Goal: Information Seeking & Learning: Understand process/instructions

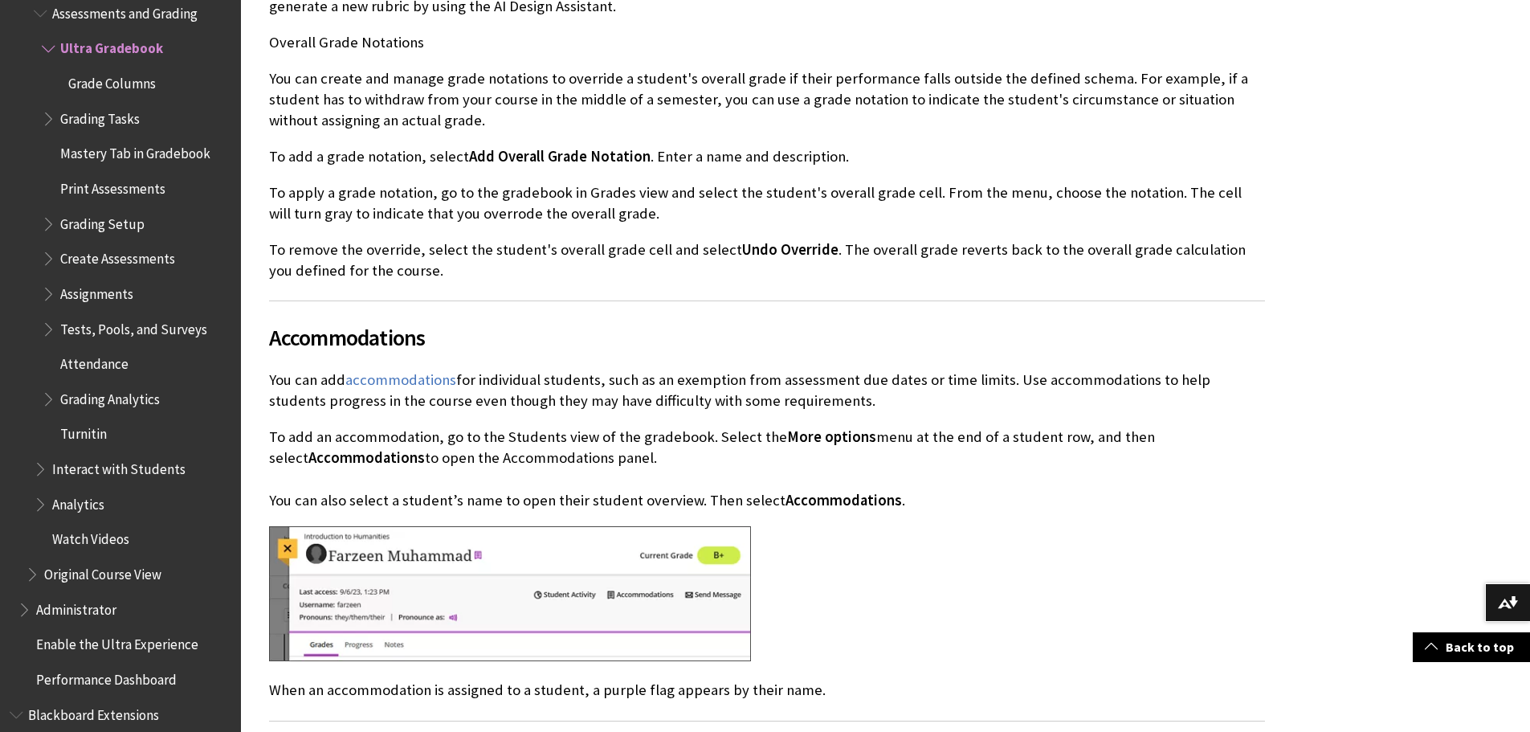
scroll to position [6029, 0]
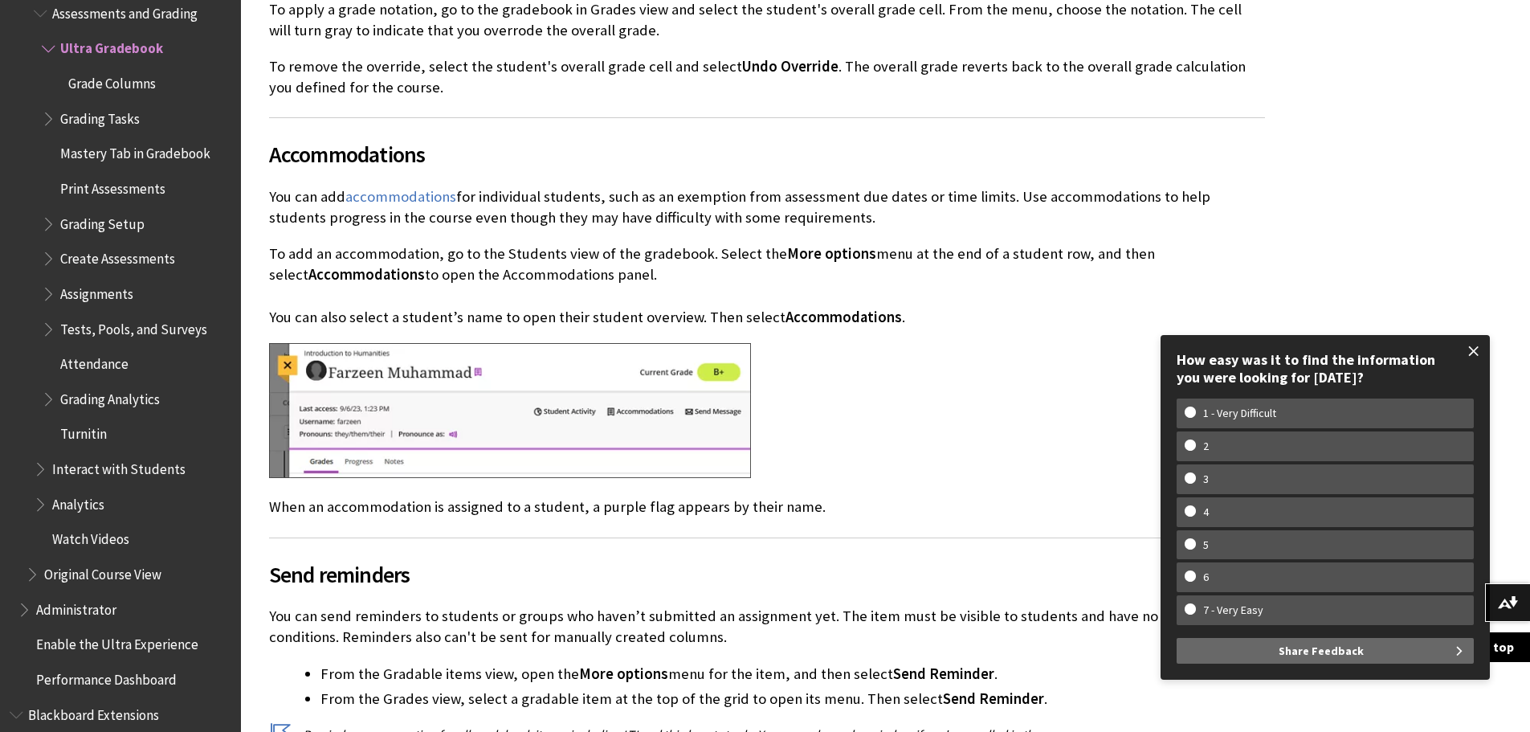
click at [1474, 352] on span at bounding box center [1474, 351] width 34 height 34
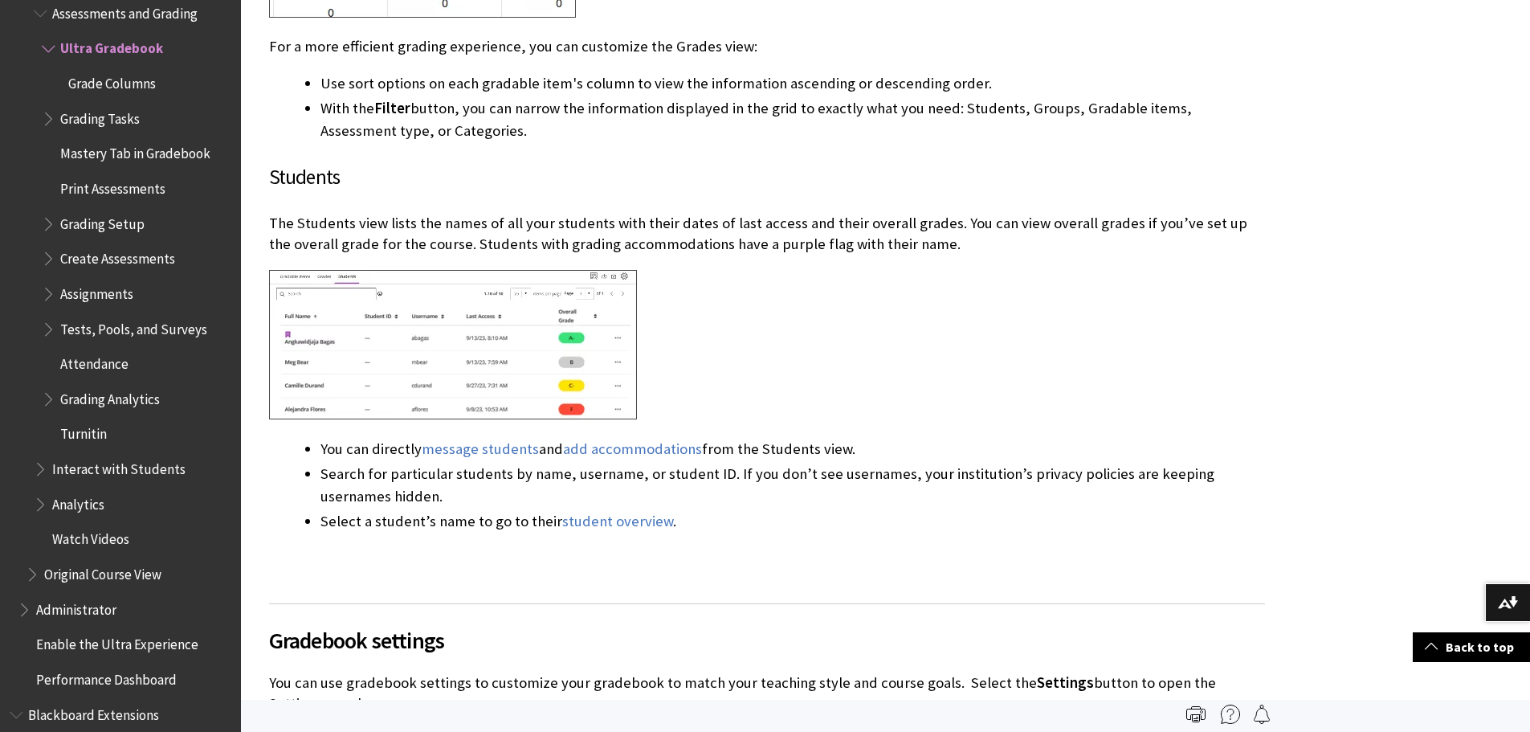
scroll to position [3298, 0]
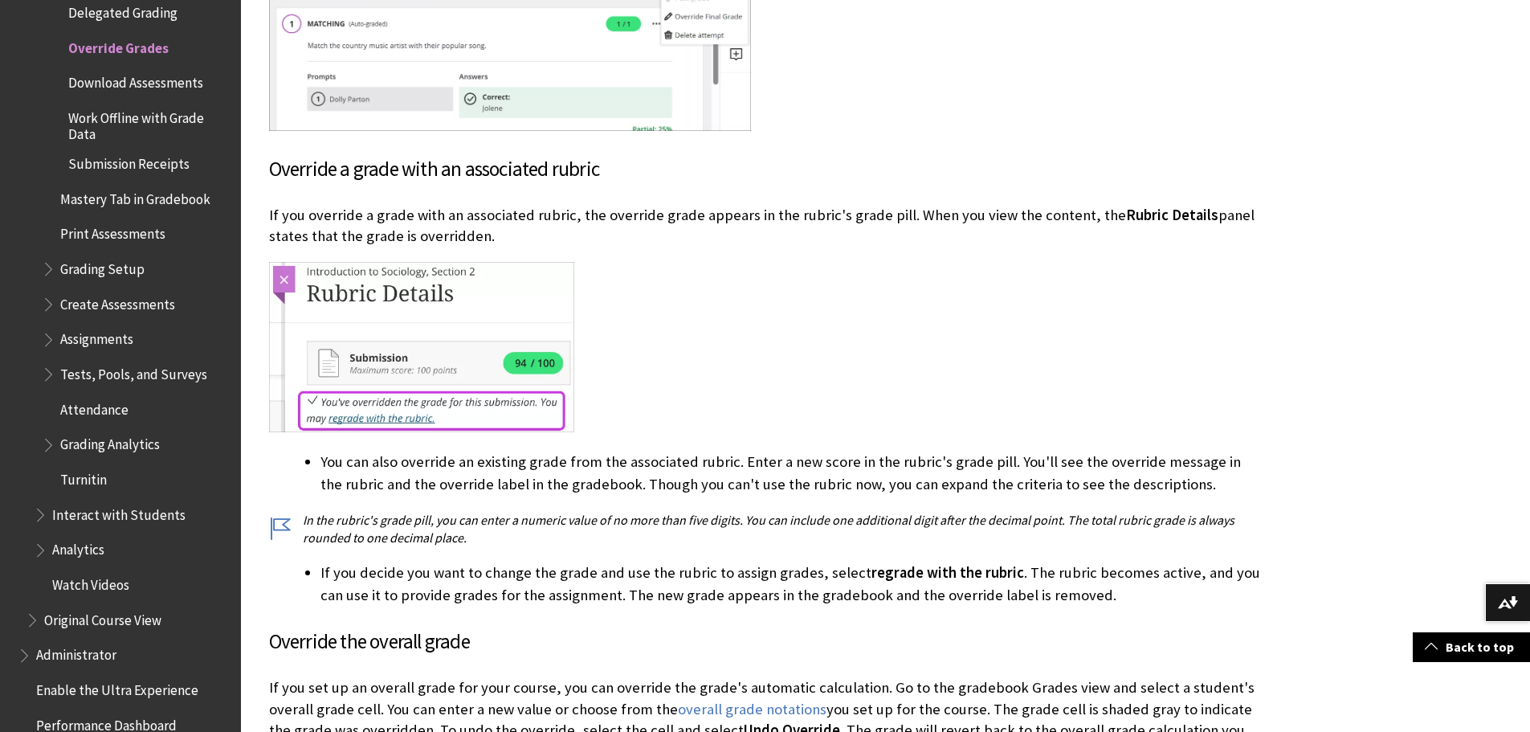
scroll to position [1125, 0]
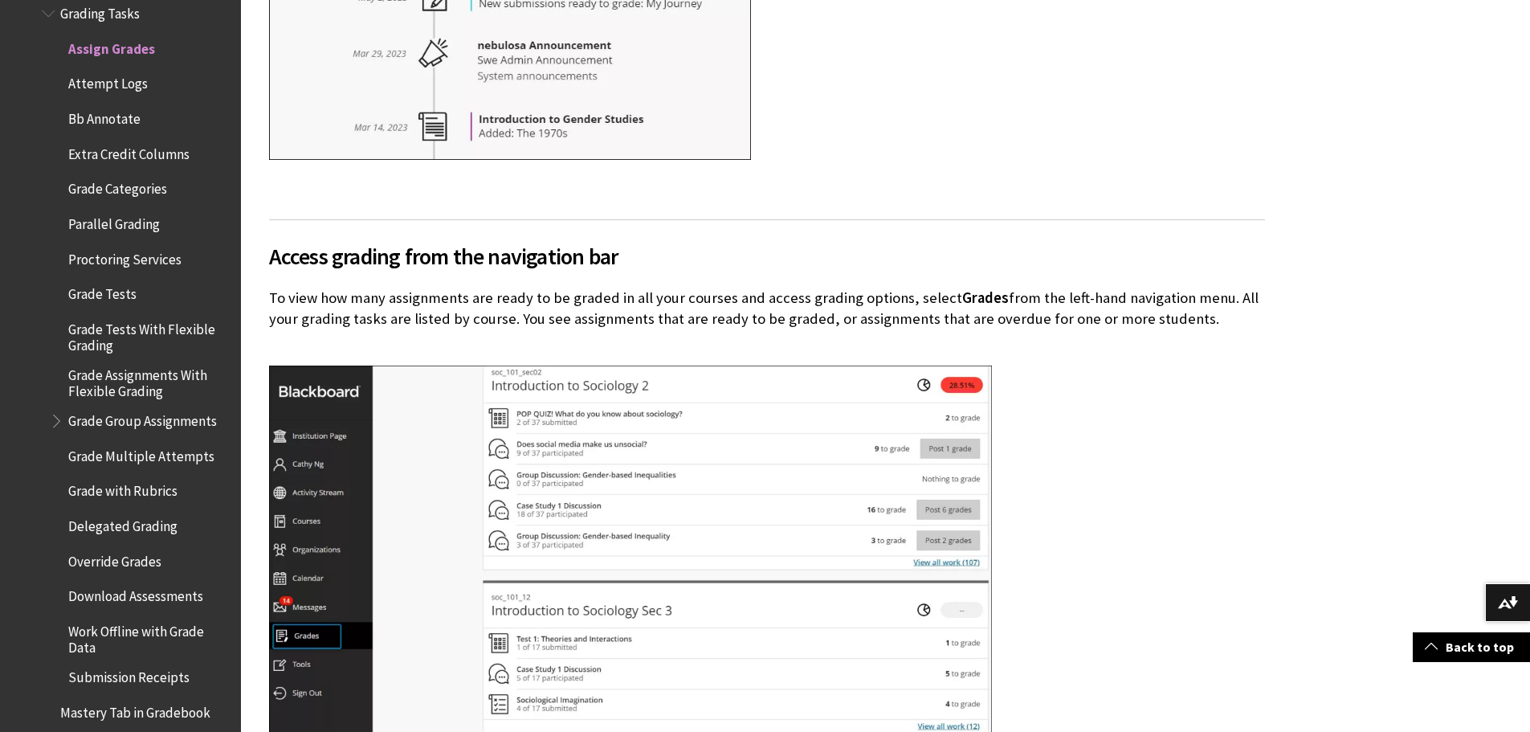
scroll to position [1205, 0]
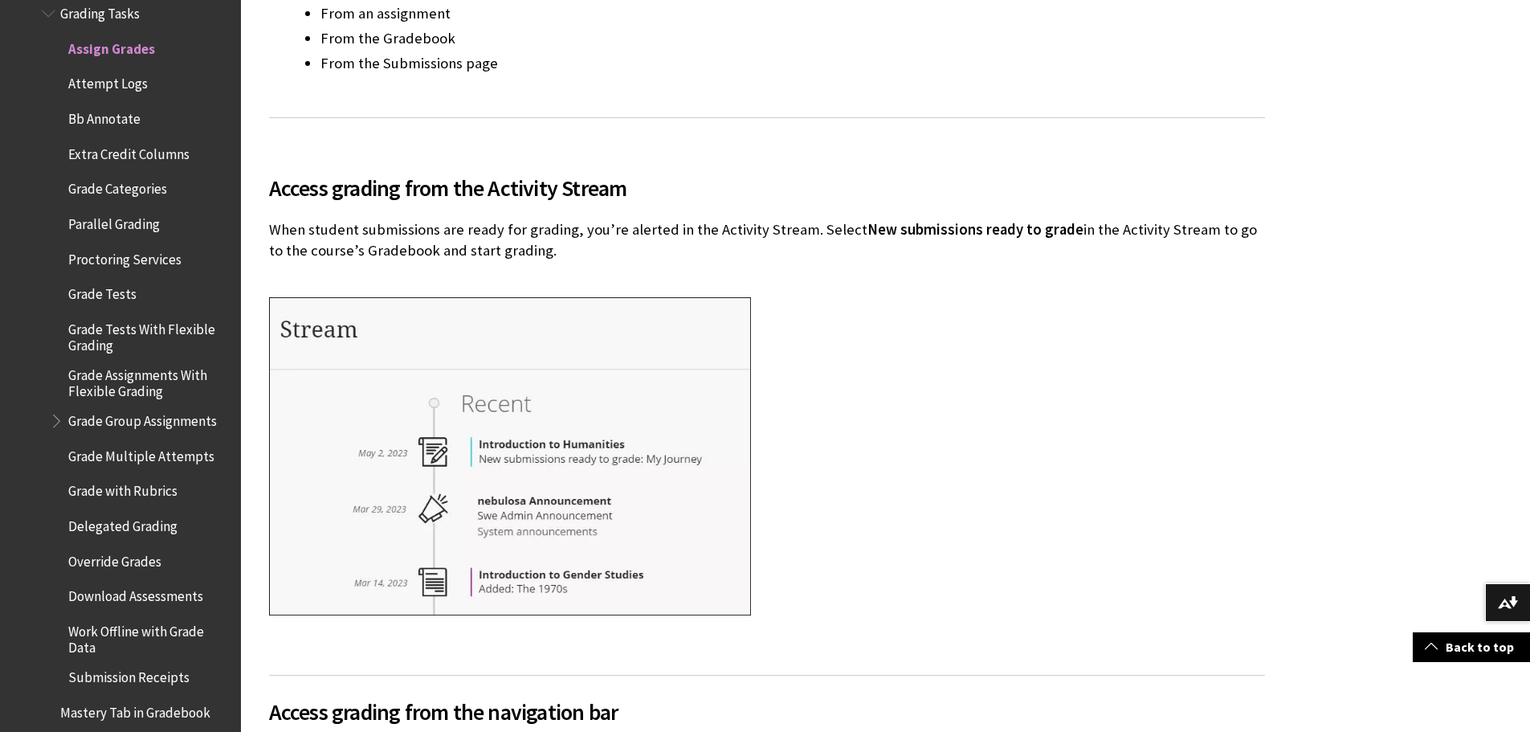
scroll to position [723, 0]
